Goal: Complete application form

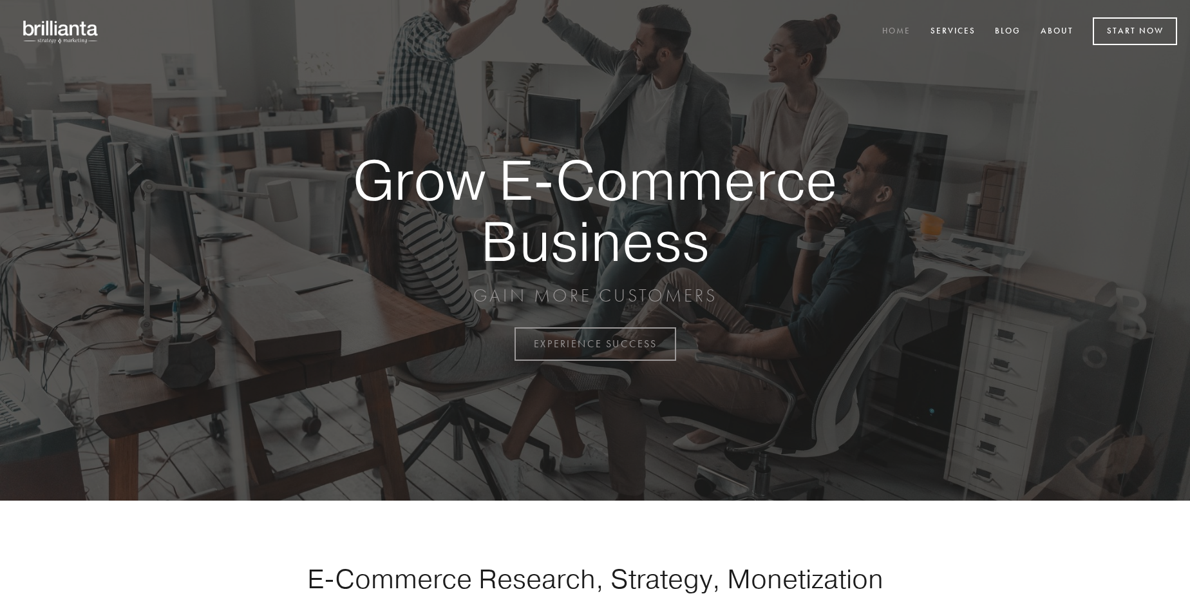
scroll to position [3376, 0]
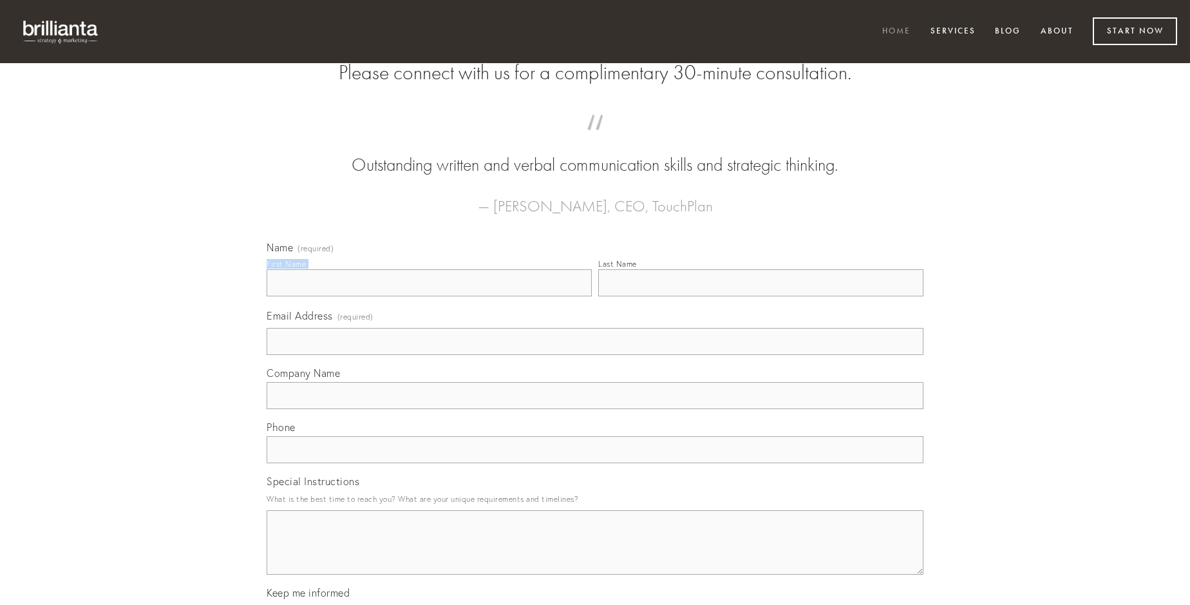
type input "[PERSON_NAME]"
click at [761, 296] on input "Last Name" at bounding box center [760, 282] width 325 height 27
type input "[PERSON_NAME]"
click at [595, 355] on input "Email Address (required)" at bounding box center [595, 341] width 657 height 27
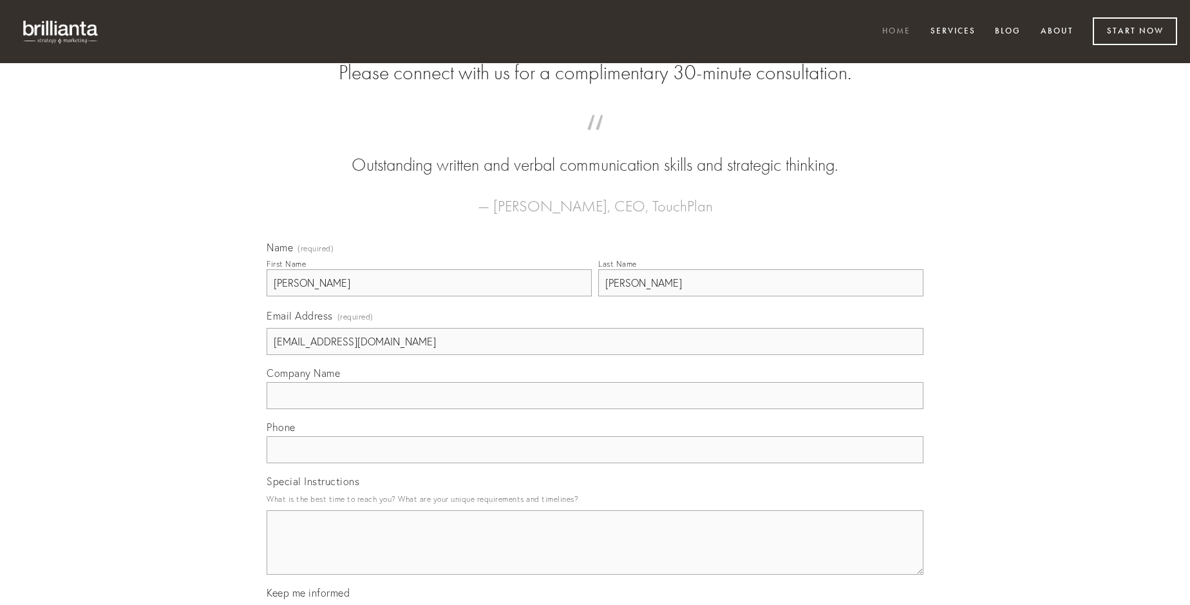
type input "[EMAIL_ADDRESS][DOMAIN_NAME]"
click at [595, 409] on input "Company Name" at bounding box center [595, 395] width 657 height 27
type input "vorago"
click at [595, 463] on input "text" at bounding box center [595, 449] width 657 height 27
click at [595, 554] on textarea "Special Instructions" at bounding box center [595, 542] width 657 height 64
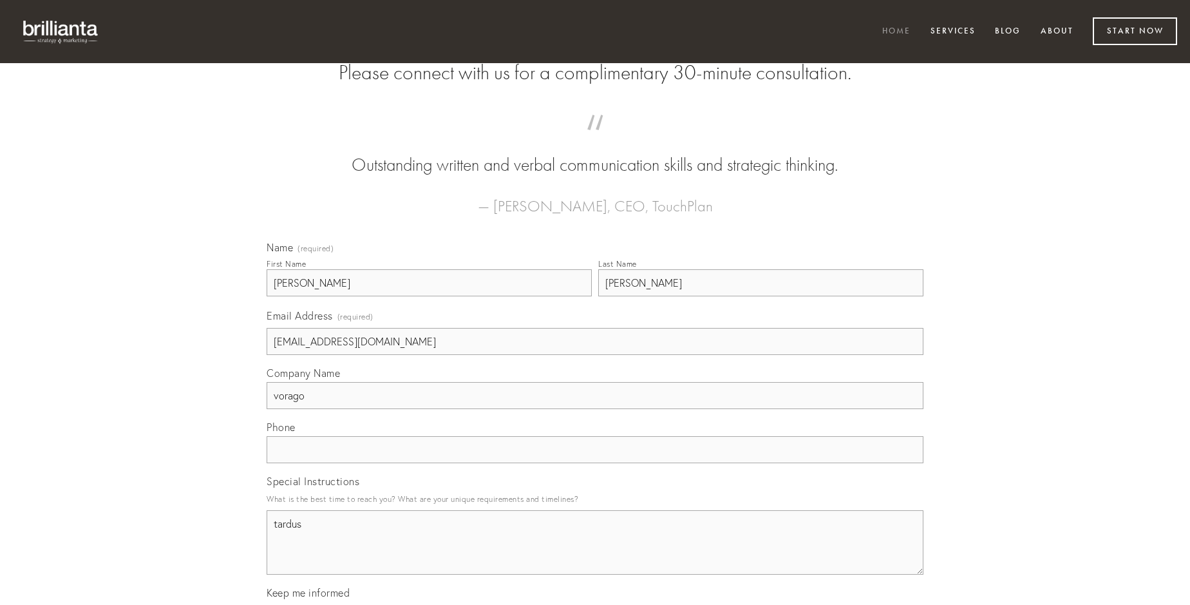
type textarea "tardus"
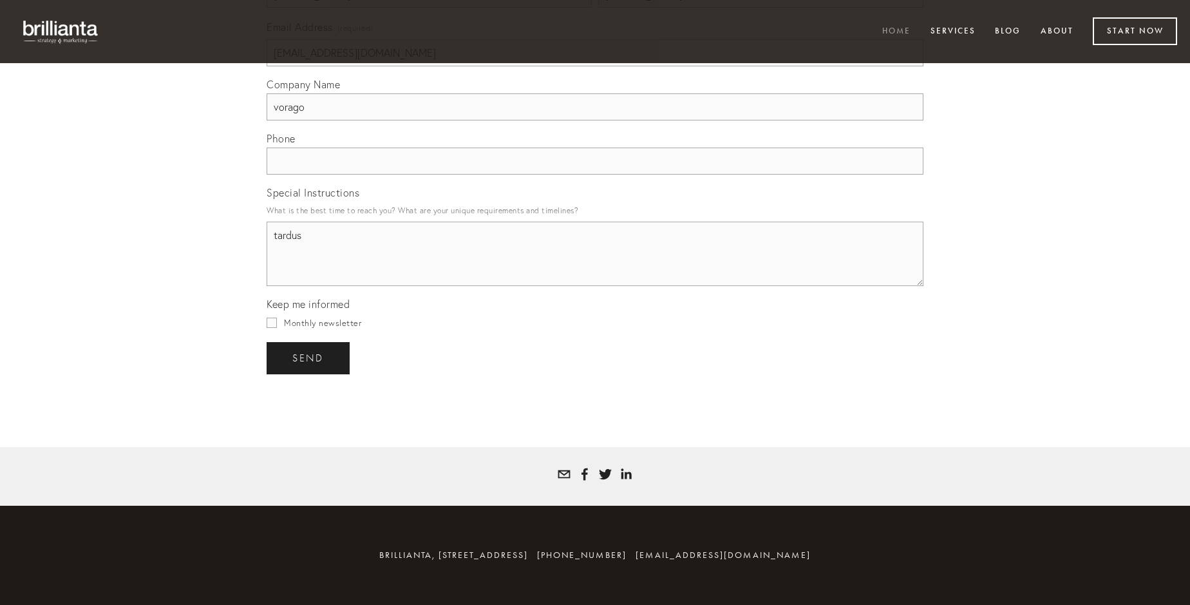
click at [309, 357] on span "send" at bounding box center [308, 358] width 32 height 12
